Goal: Register for event/course

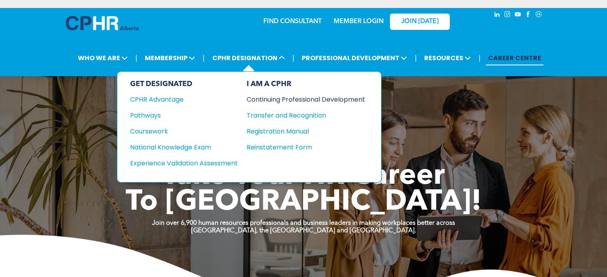
click at [293, 97] on div "Continuing Professional Development" at bounding box center [300, 100] width 107 height 10
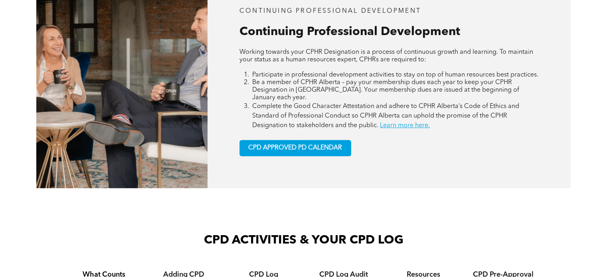
scroll to position [359, 0]
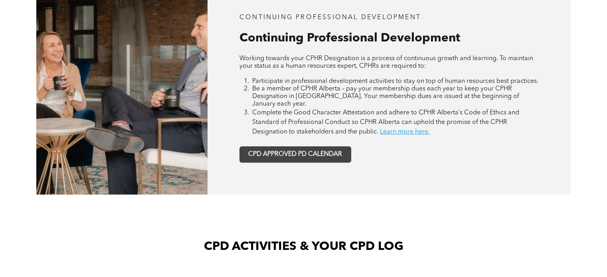
click at [290, 151] on span "CPD APPROVED PD CALENDAR" at bounding box center [295, 155] width 94 height 8
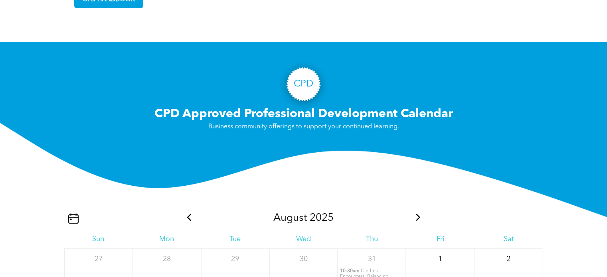
scroll to position [756, 0]
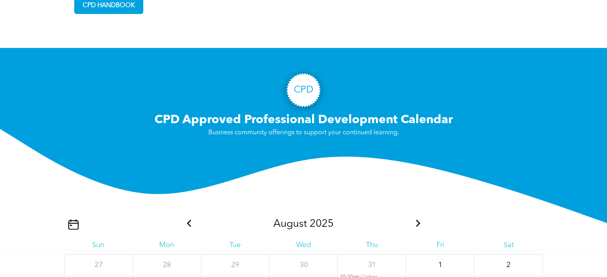
click at [415, 220] on icon at bounding box center [418, 223] width 10 height 7
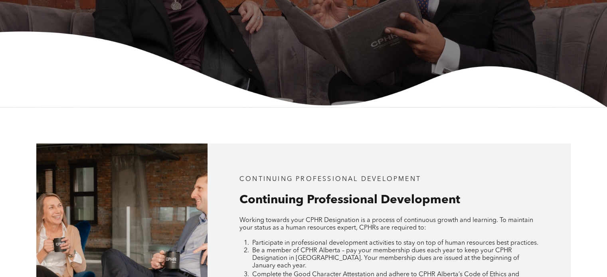
scroll to position [0, 0]
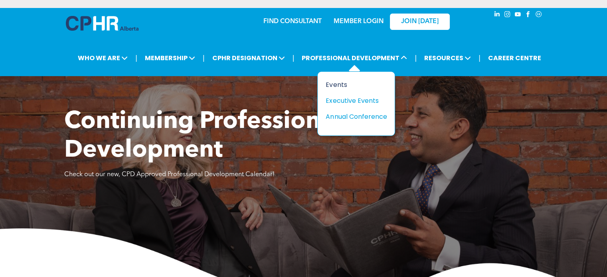
click at [340, 84] on div "Events" at bounding box center [353, 85] width 55 height 10
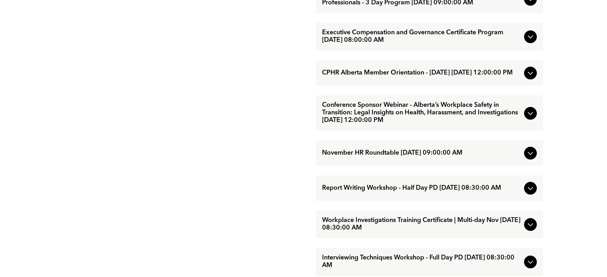
scroll to position [639, 0]
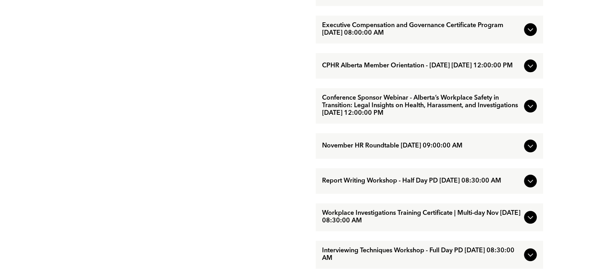
click at [532, 34] on icon at bounding box center [531, 30] width 10 height 10
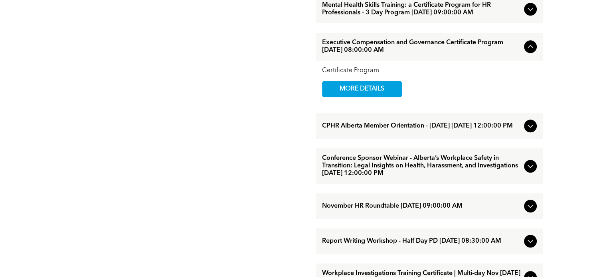
scroll to position [559, 0]
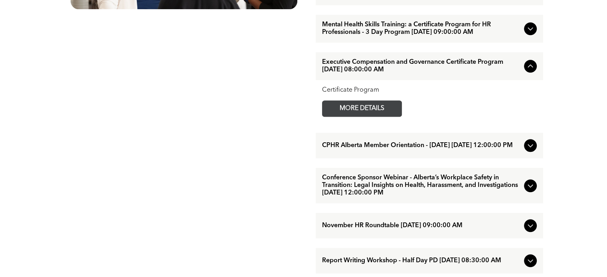
click at [378, 117] on span "MORE DETAILS" at bounding box center [361, 109] width 63 height 16
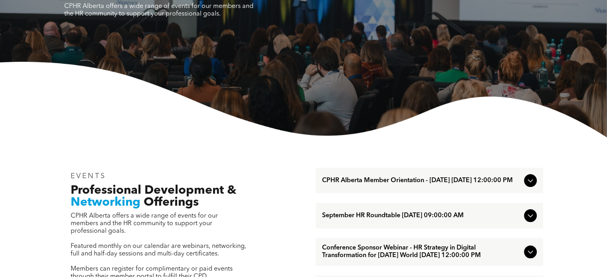
scroll to position [0, 0]
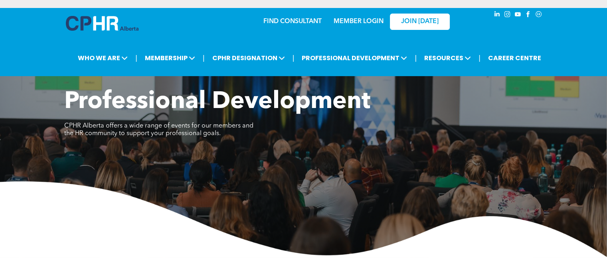
click at [175, 27] on div "FIND CONSULTANT MEMBER LOGIN JOIN TODAY" at bounding box center [303, 21] width 319 height 26
click at [361, 21] on link "MEMBER LOGIN" at bounding box center [359, 21] width 50 height 6
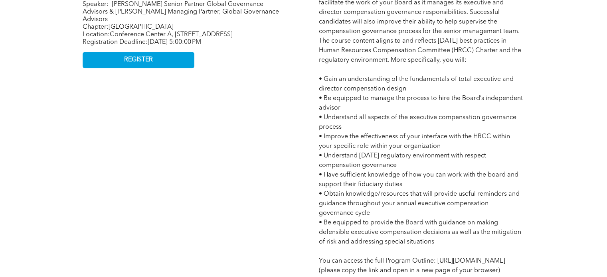
scroll to position [439, 0]
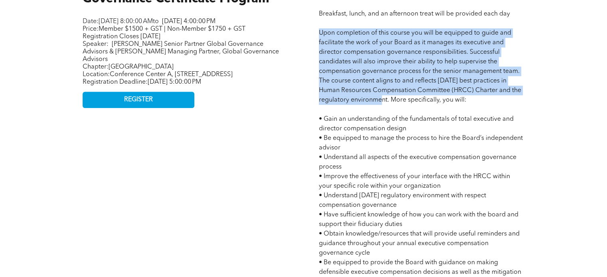
drag, startPoint x: 321, startPoint y: 32, endPoint x: 376, endPoint y: 99, distance: 85.9
click at [376, 99] on span "Program Agenda: 21 Hours • [DATE] 8:00 AM - 4:00 PM MT • [DATE] 8:00 AM - 4:00 …" at bounding box center [421, 210] width 204 height 495
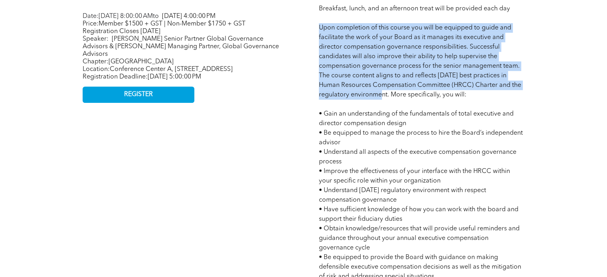
scroll to position [519, 0]
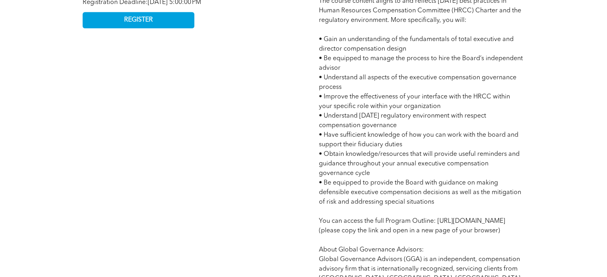
click at [339, 37] on span "Program Agenda: 21 Hours • Tuesday October 21, 2025 - 8:00 AM - 4:00 PM MT • We…" at bounding box center [421, 130] width 204 height 495
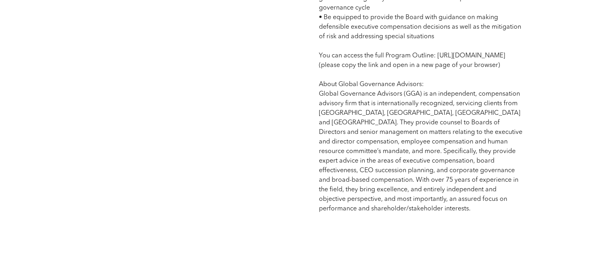
scroll to position [758, 0]
